Goal: Information Seeking & Learning: Check status

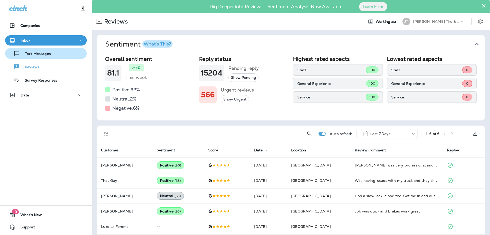
click at [38, 50] on div "Text Messages" at bounding box center [29, 54] width 44 height 8
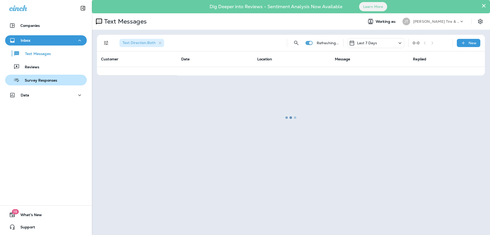
click at [39, 82] on p "Survey Responses" at bounding box center [39, 80] width 38 height 5
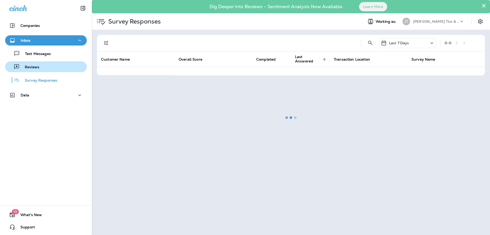
click at [36, 68] on p "Reviews" at bounding box center [30, 67] width 20 height 5
